Goal: Use online tool/utility: Utilize a website feature to perform a specific function

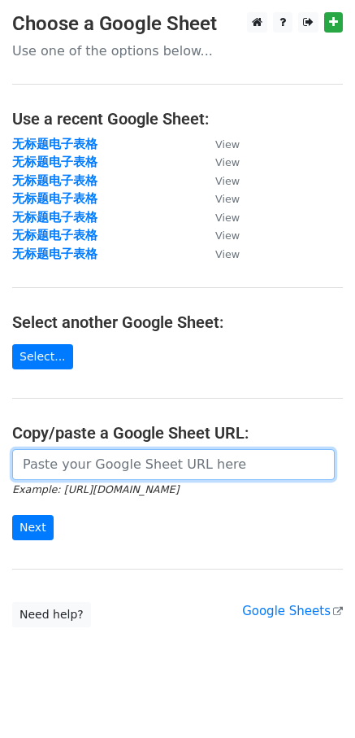
click at [74, 466] on input "url" at bounding box center [173, 464] width 323 height 31
paste input "https://docs.google.com/spreadsheets/d/1TRKMTFQkky9hDNHJmzNcftaKgxUDZOT2MxfvjJr…"
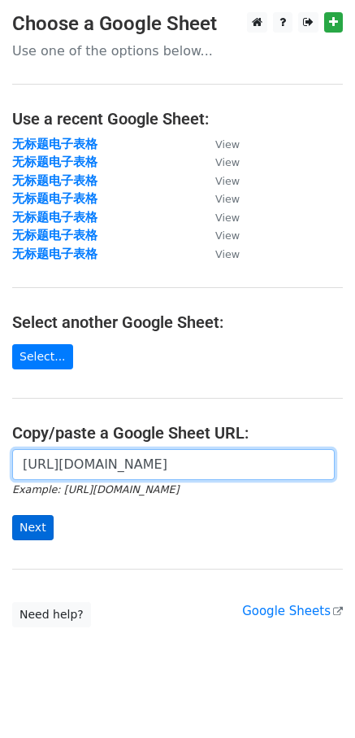
type input "https://docs.google.com/spreadsheets/d/1TRKMTFQkky9hDNHJmzNcftaKgxUDZOT2MxfvjJr…"
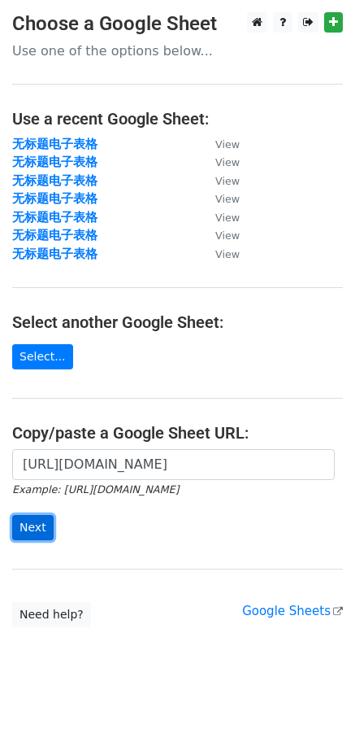
click at [38, 529] on input "Next" at bounding box center [32, 527] width 41 height 25
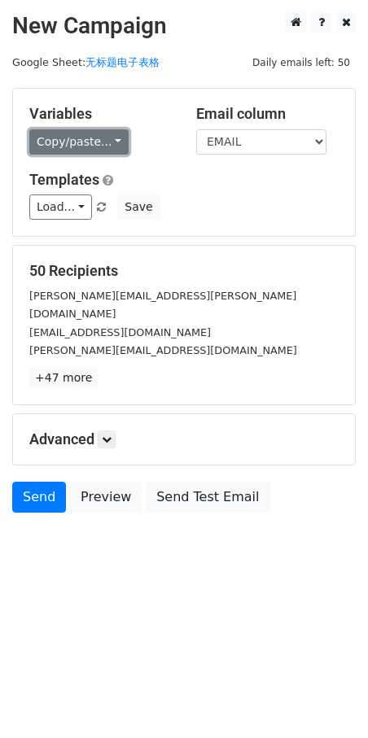
click at [79, 144] on link "Copy/paste..." at bounding box center [78, 141] width 99 height 25
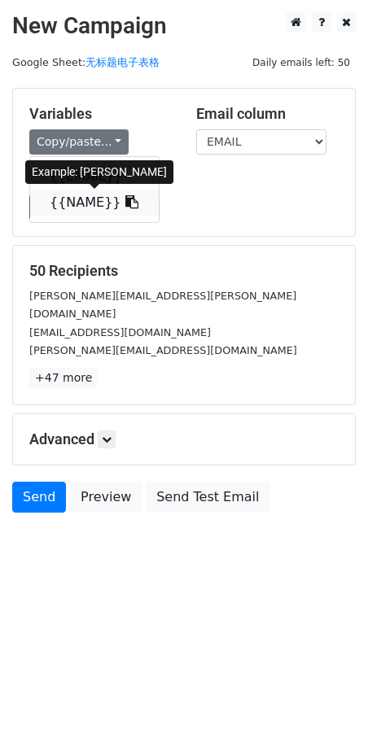
click at [67, 194] on link "{{NAME}}" at bounding box center [94, 202] width 128 height 26
